Goal: Use online tool/utility: Utilize a website feature to perform a specific function

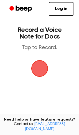
click at [44, 72] on span "button" at bounding box center [40, 68] width 22 height 22
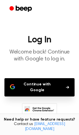
click at [43, 85] on button "Continue with Google" at bounding box center [39, 87] width 70 height 18
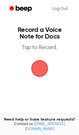
click at [40, 72] on span "button" at bounding box center [39, 69] width 28 height 28
drag, startPoint x: 42, startPoint y: 67, endPoint x: 114, endPoint y: 72, distance: 72.2
click at [79, 72] on html "Log Out Record a Voice Note for Docs Tap to Record. Tired of copying and pastin…" at bounding box center [39, 93] width 79 height 187
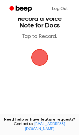
scroll to position [9, 0]
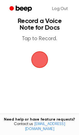
click at [35, 61] on span "button" at bounding box center [39, 59] width 21 height 21
click at [38, 60] on span "button" at bounding box center [39, 59] width 27 height 27
